Goal: Information Seeking & Learning: Learn about a topic

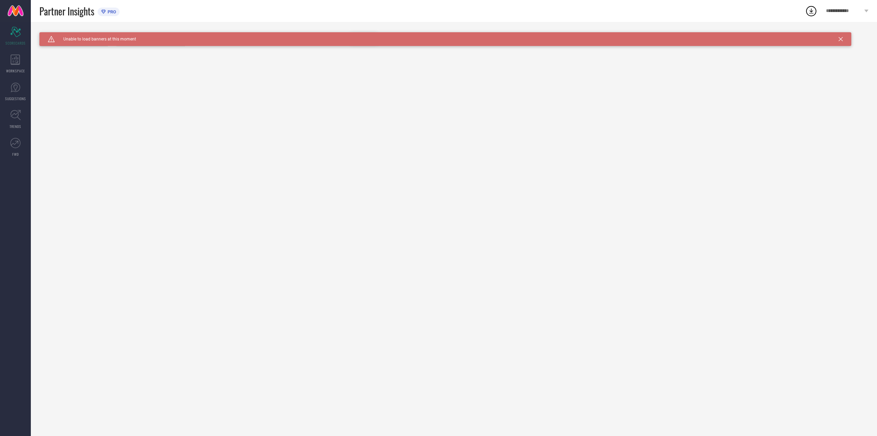
type input "All"
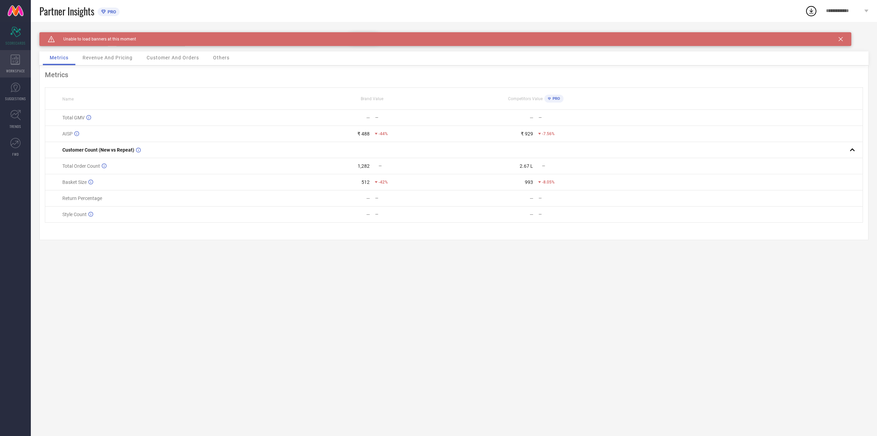
click at [14, 62] on icon at bounding box center [15, 59] width 9 height 10
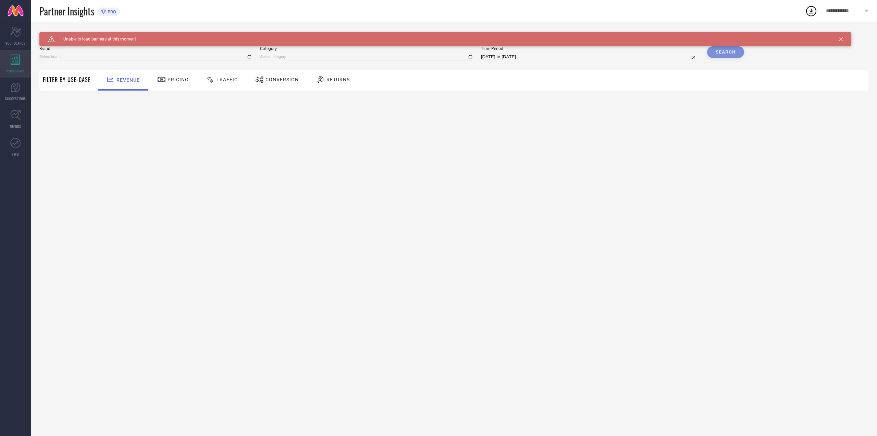
type input "KESUDI"
type input "All"
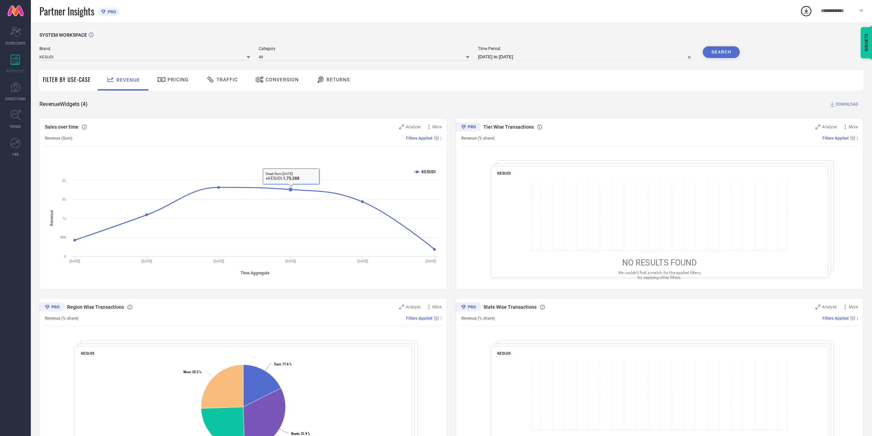
click at [182, 78] on span "Pricing" at bounding box center [178, 79] width 21 height 5
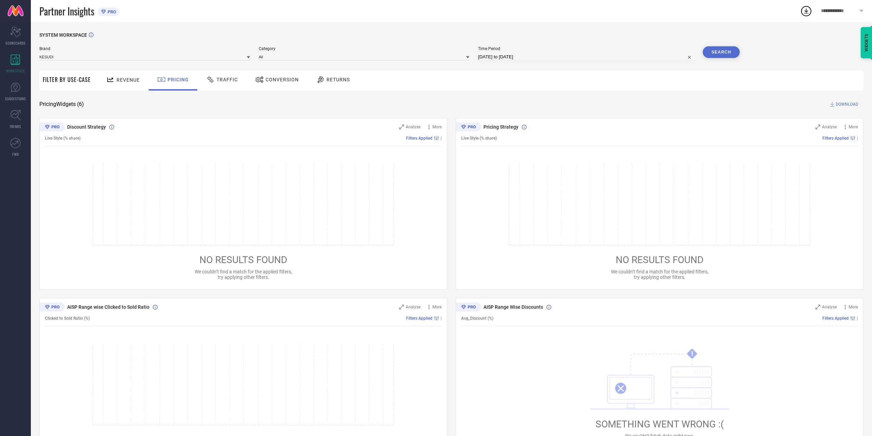
click at [220, 79] on span "Traffic" at bounding box center [227, 79] width 21 height 5
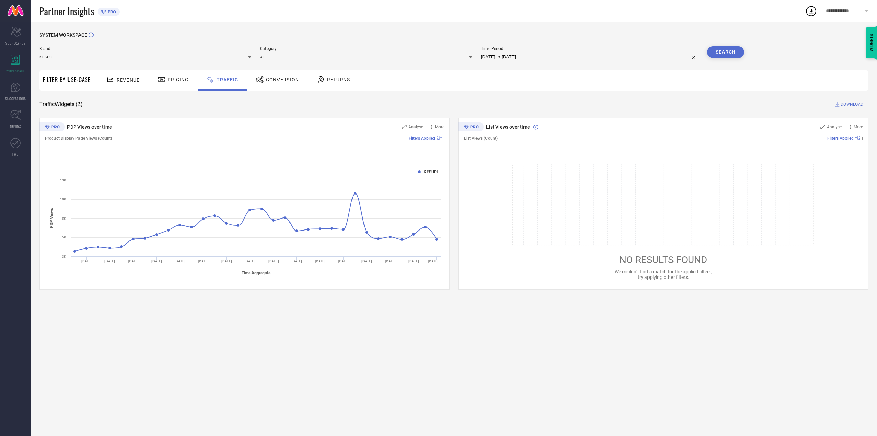
click at [262, 80] on icon at bounding box center [260, 79] width 9 height 8
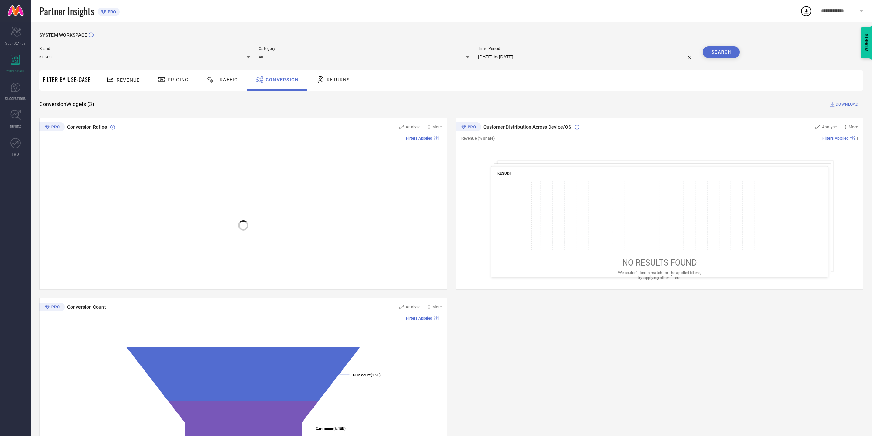
click at [336, 80] on span "Returns" at bounding box center [338, 79] width 23 height 5
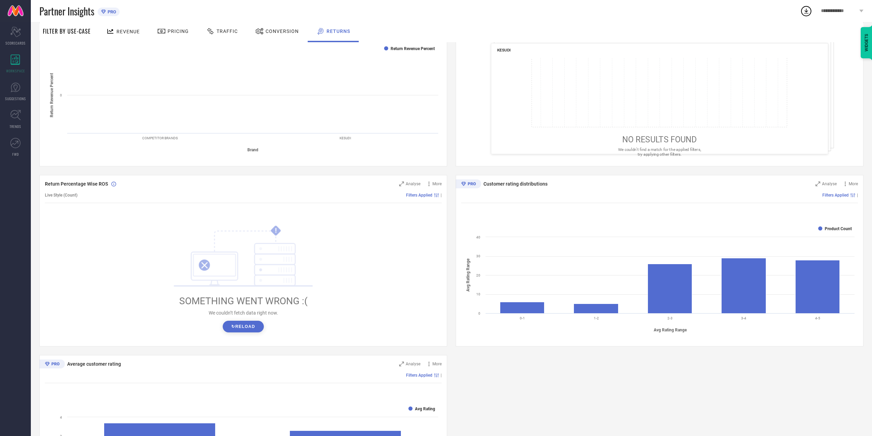
scroll to position [121, 0]
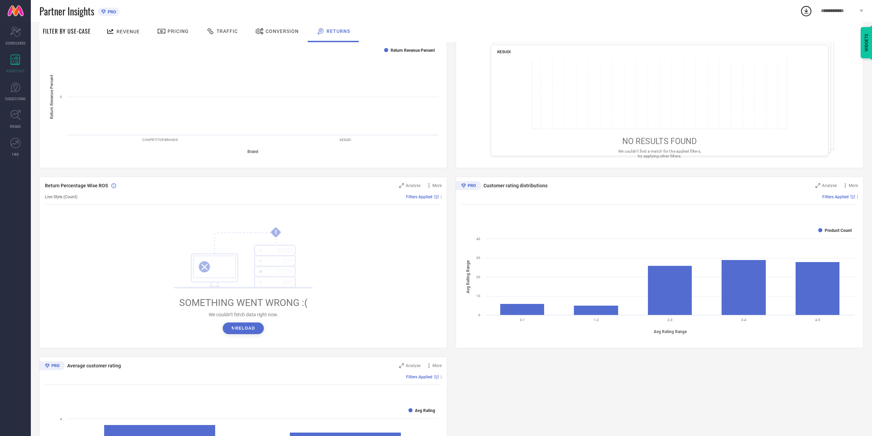
click at [245, 331] on button "↻ Reload" at bounding box center [243, 328] width 41 height 12
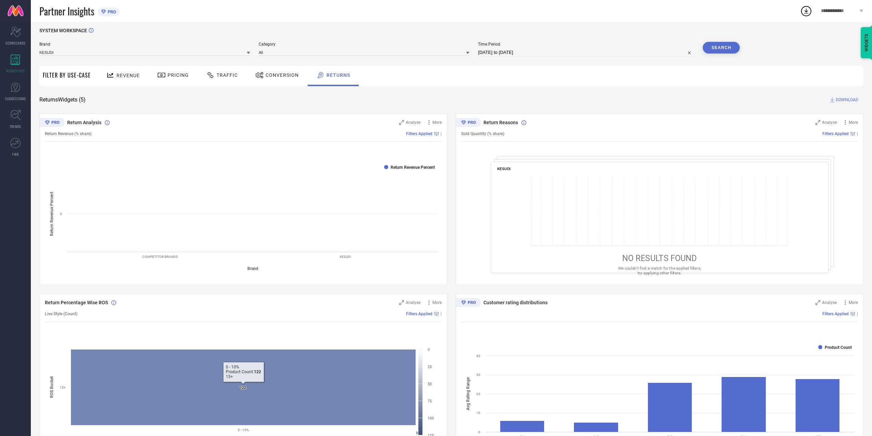
scroll to position [0, 0]
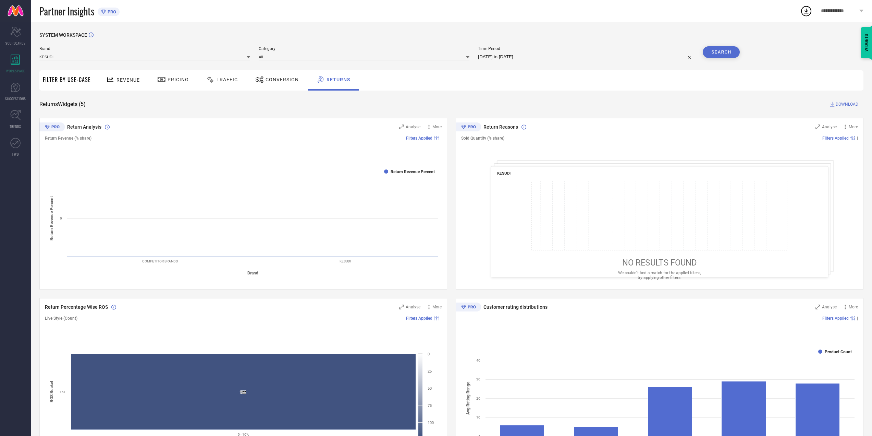
click at [508, 128] on span "Return Reasons" at bounding box center [501, 126] width 35 height 5
click at [657, 270] on div "NO RESULTS FOUND We couldn’t find a match for the applied filters, try applying…" at bounding box center [659, 230] width 285 height 99
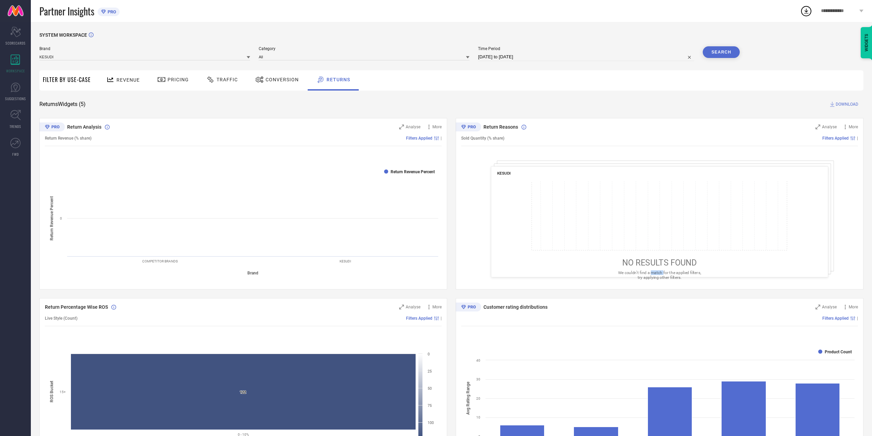
click at [657, 270] on div "NO RESULTS FOUND We couldn’t find a match for the applied filters, try applying…" at bounding box center [659, 230] width 285 height 99
drag, startPoint x: 657, startPoint y: 270, endPoint x: 567, endPoint y: 231, distance: 97.8
click at [656, 270] on div "NO RESULTS FOUND We couldn’t find a match for the applied filters, try applying…" at bounding box center [659, 230] width 285 height 99
click at [490, 134] on div "Sold Quantity (% share) Filters Applied |" at bounding box center [659, 138] width 397 height 16
click at [468, 128] on icon at bounding box center [472, 126] width 8 height 3
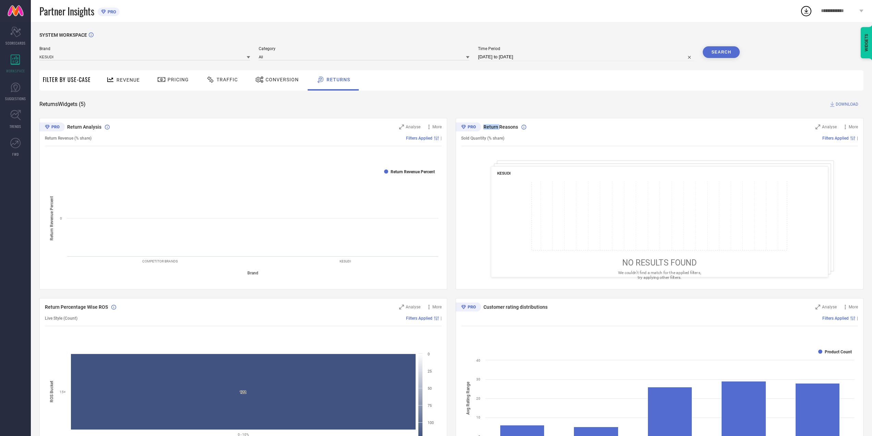
click at [468, 128] on icon at bounding box center [472, 126] width 8 height 3
click at [528, 115] on div "SYSTEM WORKSPACE Brand KESUDI Category All Time Period 06-09-2025 to 06-10-2025…" at bounding box center [451, 340] width 824 height 617
click at [126, 80] on span "Revenue" at bounding box center [128, 79] width 23 height 5
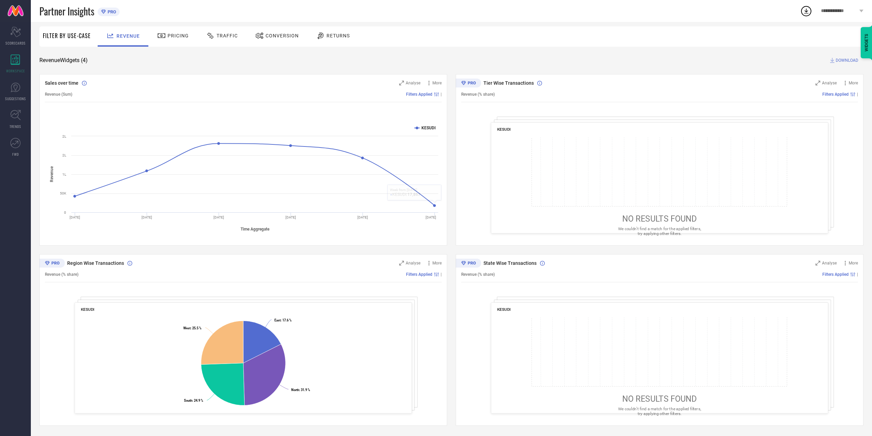
scroll to position [44, 0]
click at [19, 89] on icon at bounding box center [16, 88] width 10 height 10
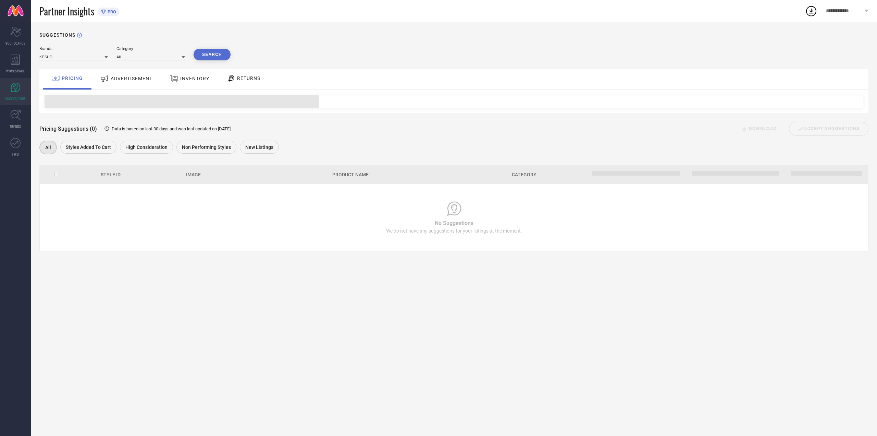
click at [140, 82] on div "ADVERTISEMENT" at bounding box center [127, 78] width 56 height 12
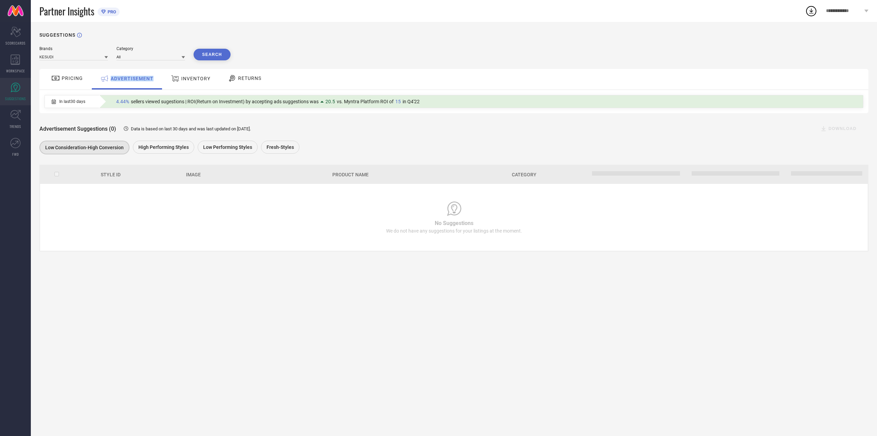
click at [199, 99] on span "sellers viewed sugestions | ROI(Return on Investment) by accepting ads suggesti…" at bounding box center [225, 101] width 188 height 5
click at [166, 101] on span "sellers viewed sugestions | ROI(Return on Investment) by accepting ads suggesti…" at bounding box center [225, 101] width 188 height 5
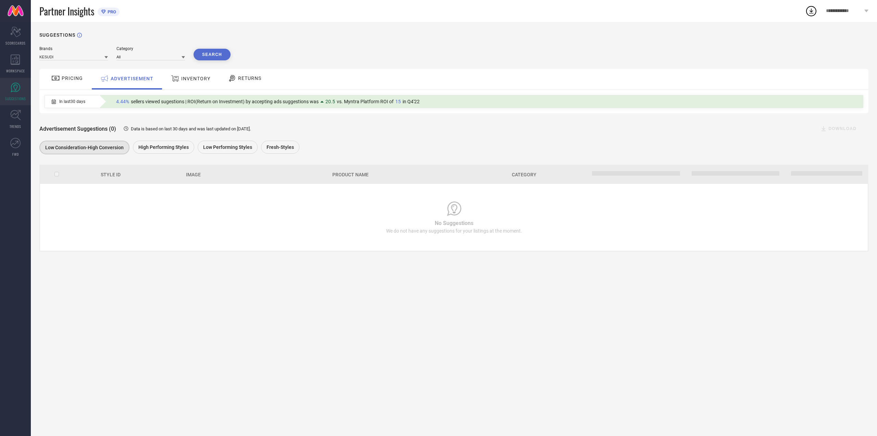
click at [166, 101] on span "sellers viewed sugestions | ROI(Return on Investment) by accepting ads suggesti…" at bounding box center [225, 101] width 188 height 5
click at [171, 101] on span "sellers viewed sugestions | ROI(Return on Investment) by accepting ads suggesti…" at bounding box center [225, 101] width 188 height 5
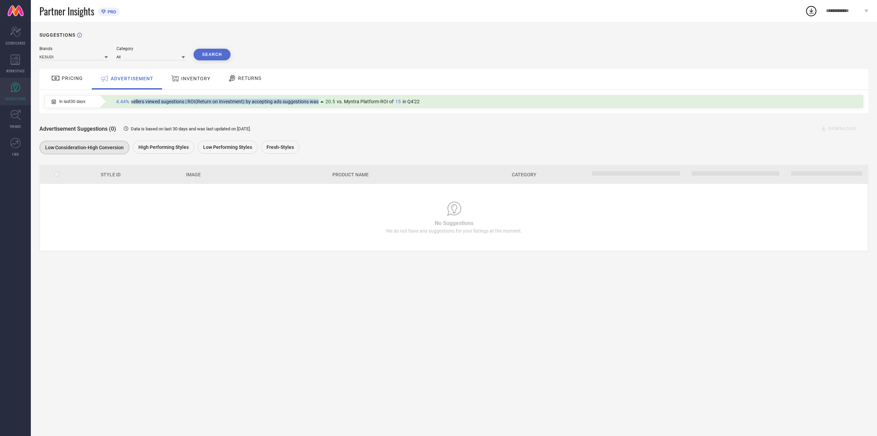
click at [171, 101] on span "sellers viewed sugestions | ROI(Return on Investment) by accepting ads suggesti…" at bounding box center [225, 101] width 188 height 5
click at [172, 101] on span "sellers viewed sugestions | ROI(Return on Investment) by accepting ads suggesti…" at bounding box center [225, 101] width 188 height 5
click at [172, 102] on span "sellers viewed sugestions | ROI(Return on Investment) by accepting ads suggesti…" at bounding box center [225, 101] width 188 height 5
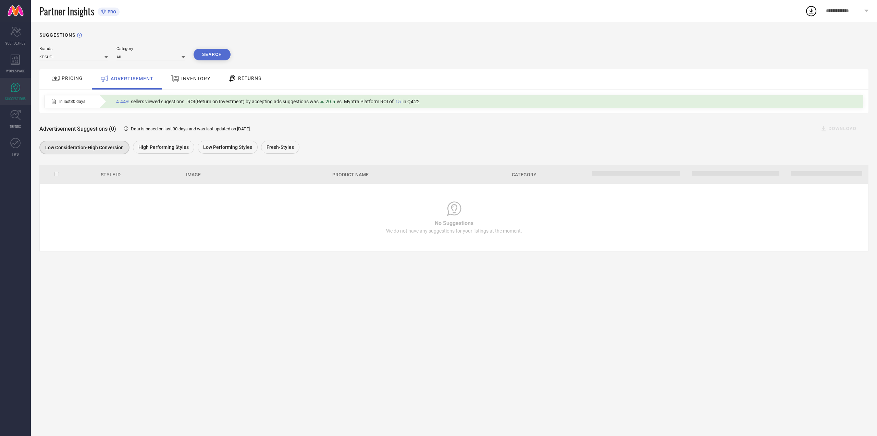
click at [172, 102] on span "sellers viewed sugestions | ROI(Return on Investment) by accepting ads suggesti…" at bounding box center [225, 101] width 188 height 5
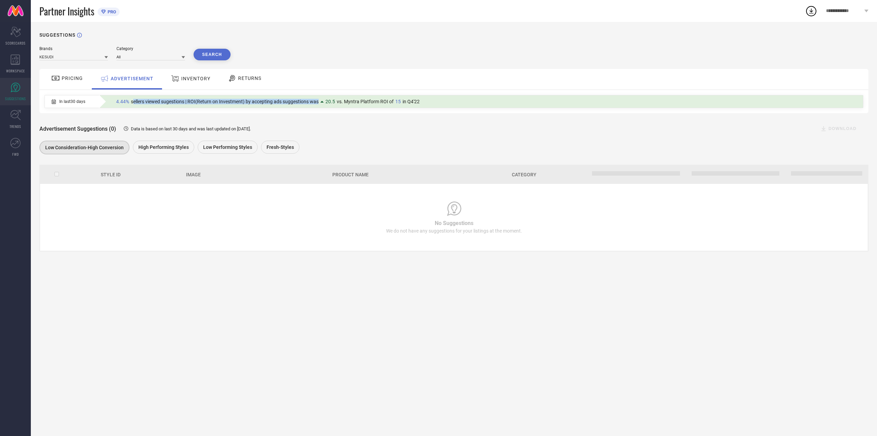
click at [172, 102] on span "sellers viewed sugestions | ROI(Return on Investment) by accepting ads suggesti…" at bounding box center [225, 101] width 188 height 5
click at [229, 101] on span "sellers viewed sugestions | ROI(Return on Investment) by accepting ads suggesti…" at bounding box center [225, 101] width 188 height 5
click at [194, 77] on span "INVENTORY" at bounding box center [195, 78] width 29 height 5
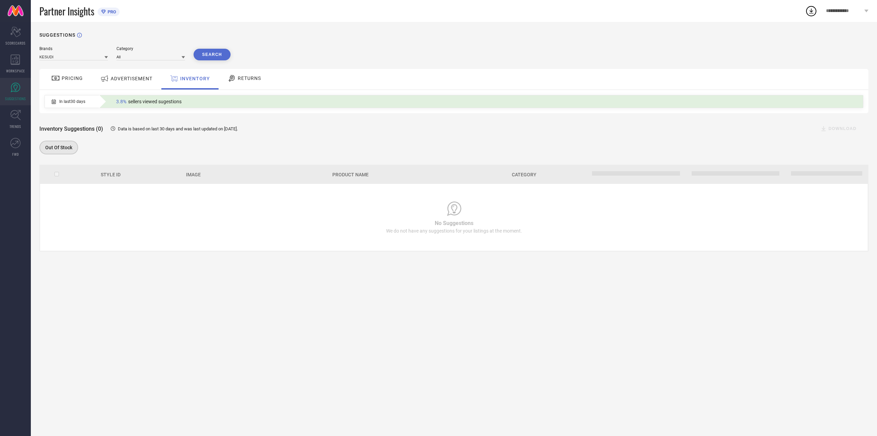
click at [250, 82] on div "RETURNS" at bounding box center [244, 78] width 37 height 12
click at [189, 81] on span "INVENTORY" at bounding box center [194, 78] width 29 height 5
click at [146, 81] on span "ADVERTISEMENT" at bounding box center [132, 78] width 42 height 5
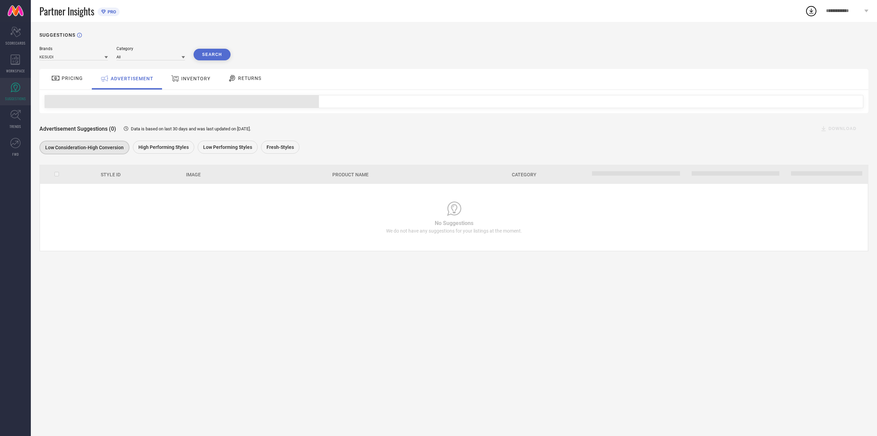
click at [211, 56] on button "Search" at bounding box center [212, 55] width 37 height 12
click at [164, 144] on div "High Performing Styles" at bounding box center [163, 147] width 61 height 13
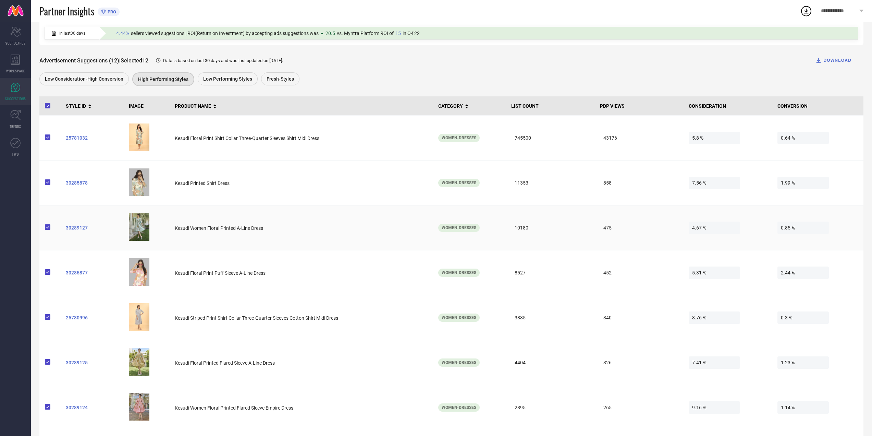
scroll to position [69, 0]
click at [77, 184] on span "30285878" at bounding box center [95, 182] width 58 height 5
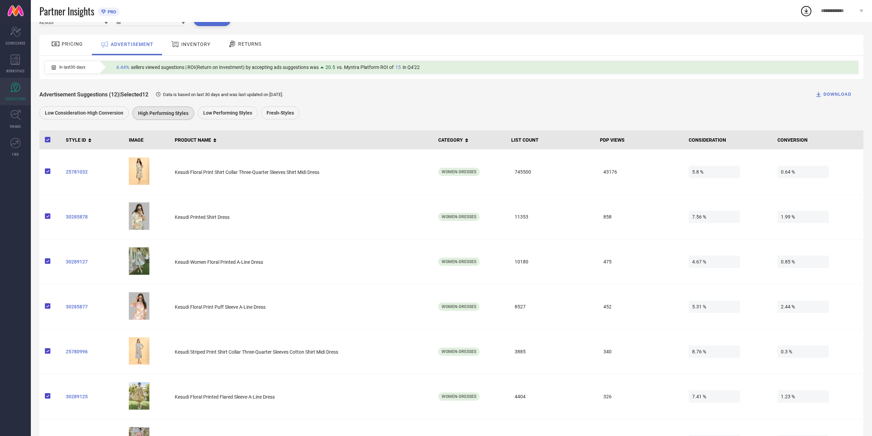
scroll to position [0, 0]
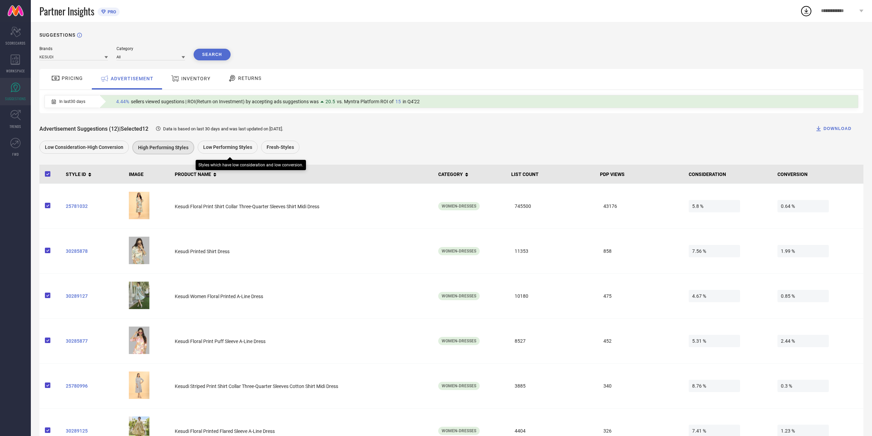
click at [232, 148] on span "Low Performing Styles" at bounding box center [227, 146] width 49 height 5
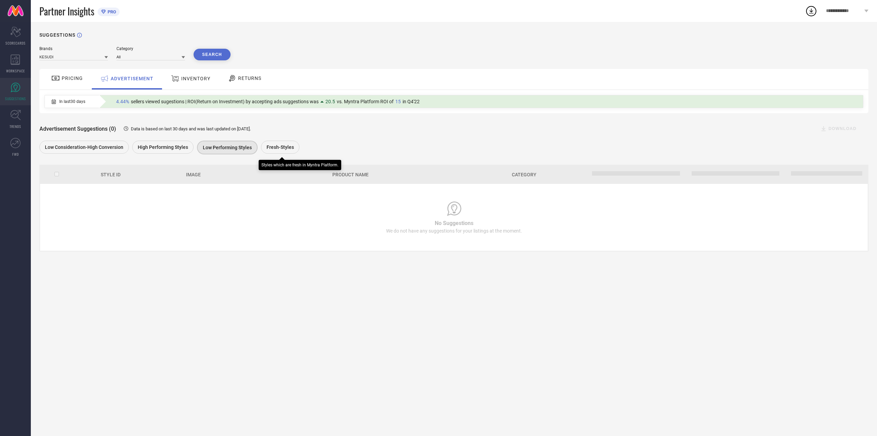
click at [299, 146] on div "Fresh-Styles" at bounding box center [282, 148] width 42 height 15
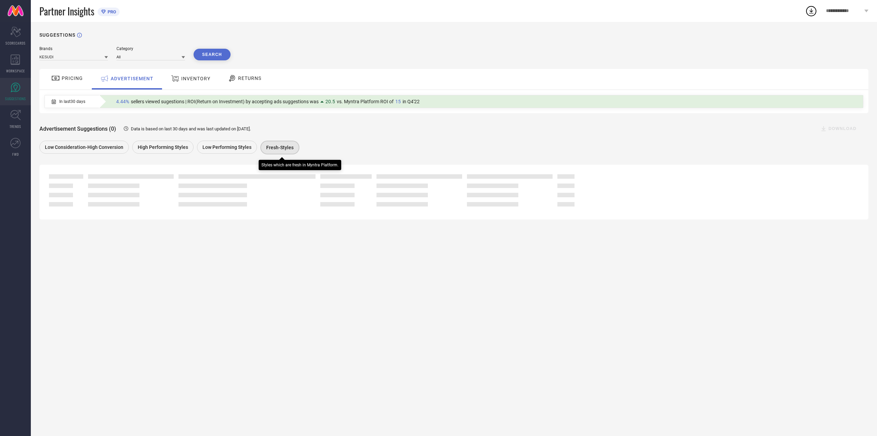
click at [281, 150] on span "Fresh-Styles" at bounding box center [279, 147] width 27 height 5
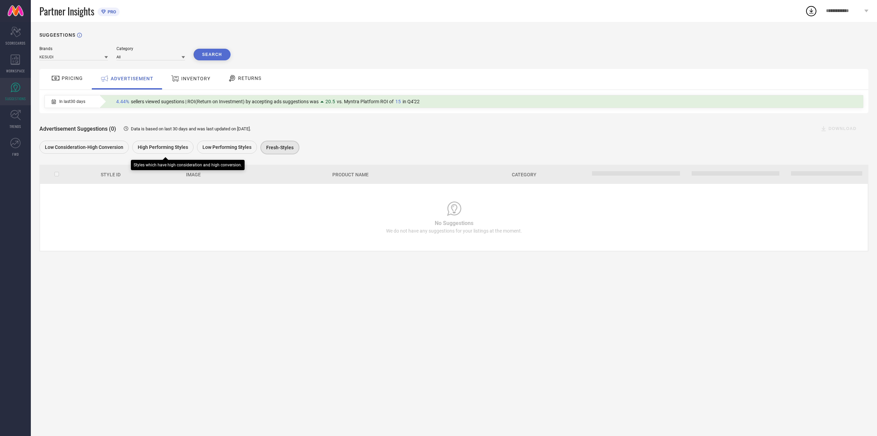
click at [170, 151] on div "High Performing Styles" at bounding box center [162, 147] width 61 height 13
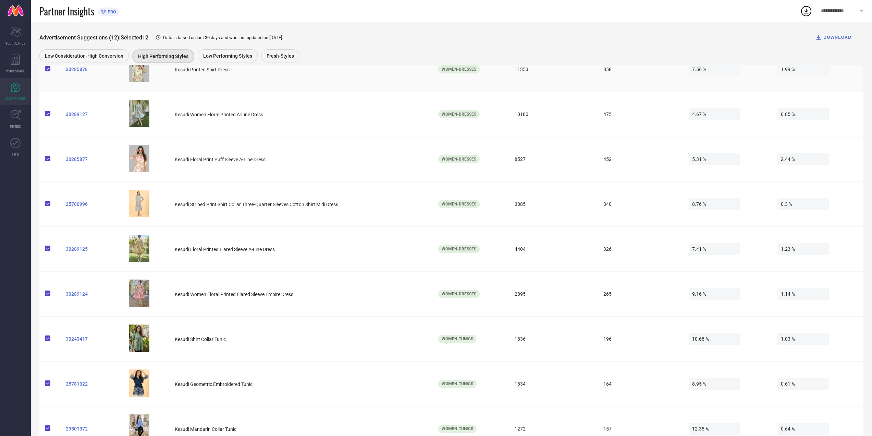
scroll to position [161, 0]
